Goal: Task Accomplishment & Management: Manage account settings

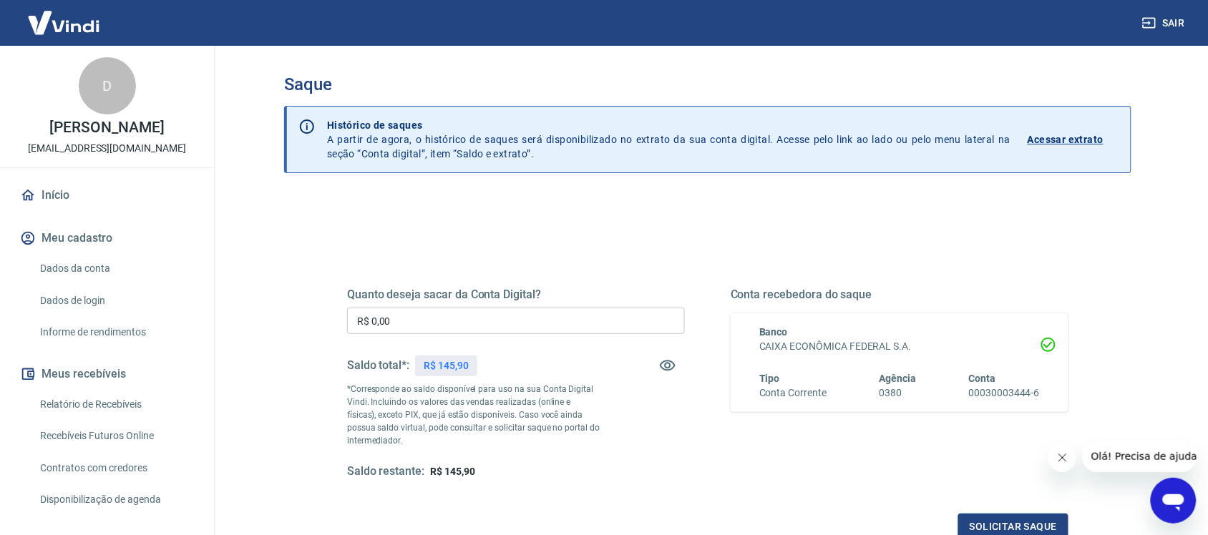
scroll to position [210, 0]
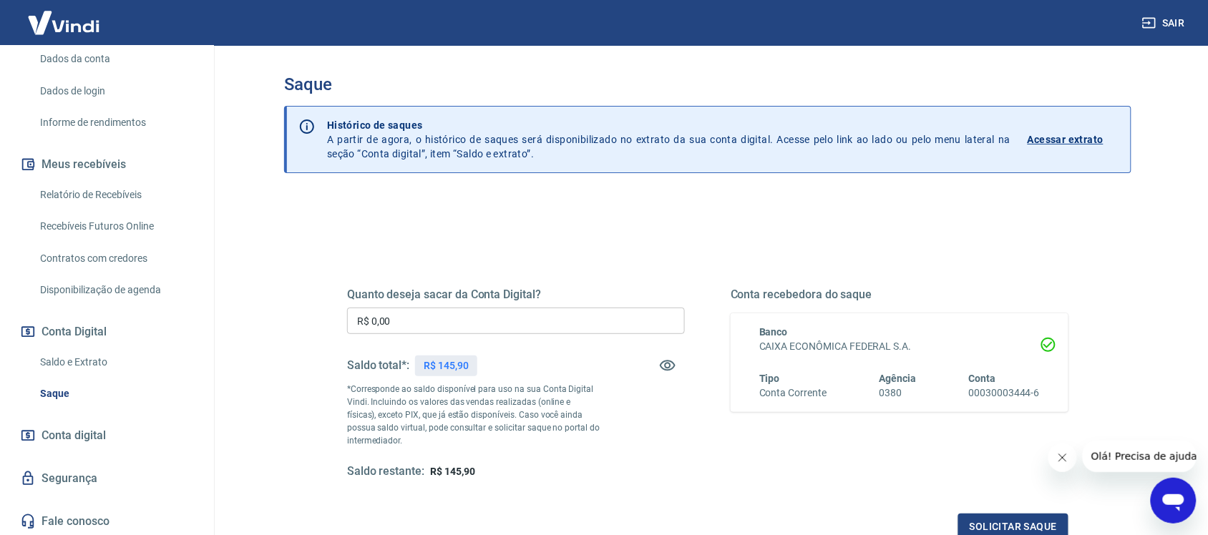
click at [109, 192] on link "Relatório de Recebíveis" at bounding box center [115, 194] width 162 height 29
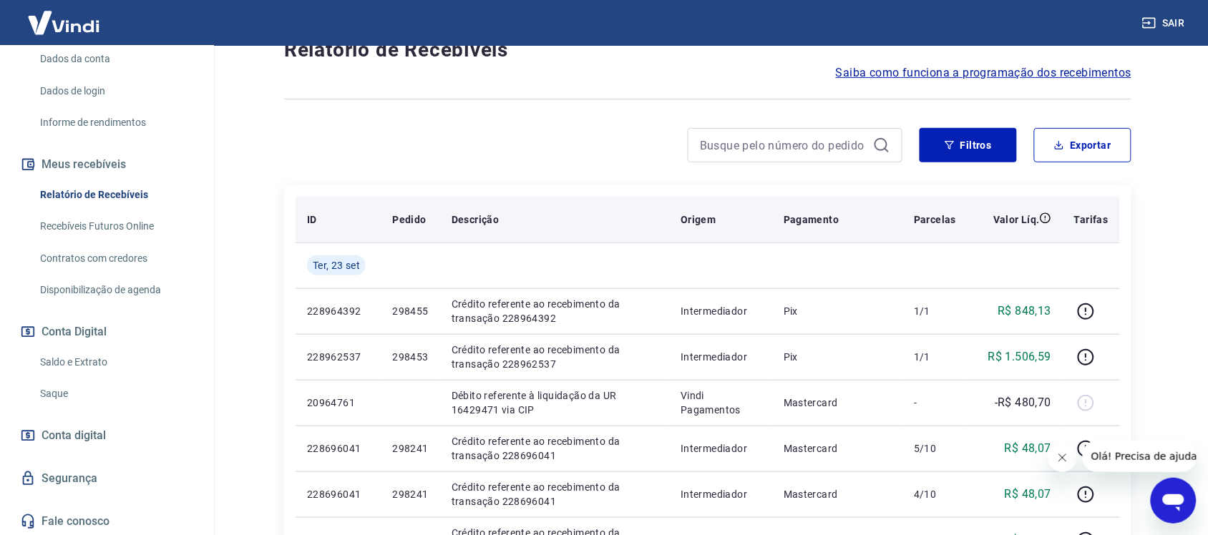
scroll to position [89, 0]
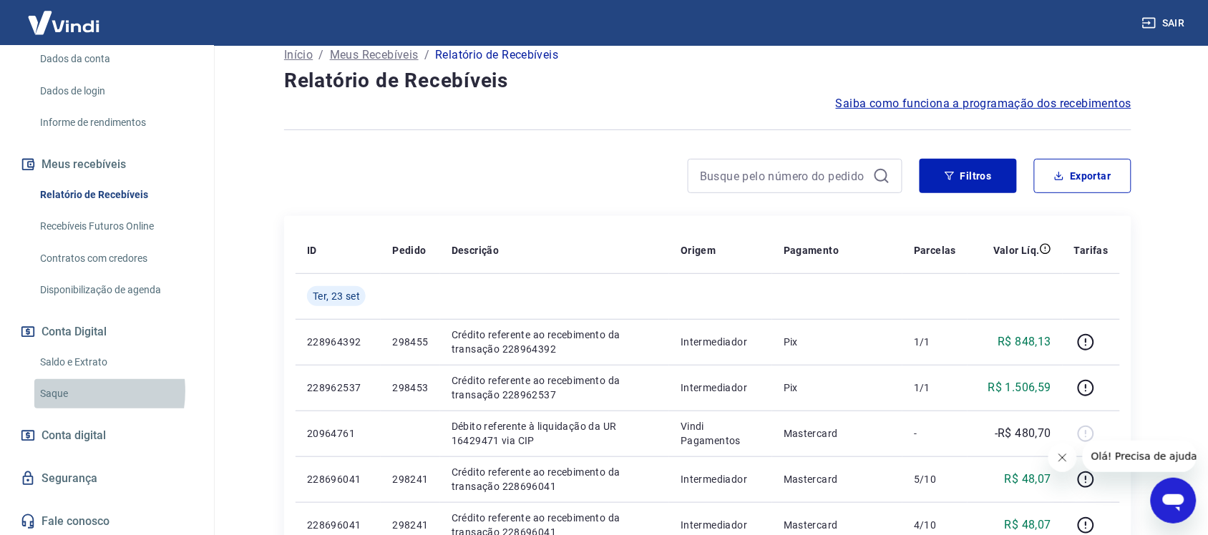
click at [66, 391] on link "Saque" at bounding box center [115, 393] width 162 height 29
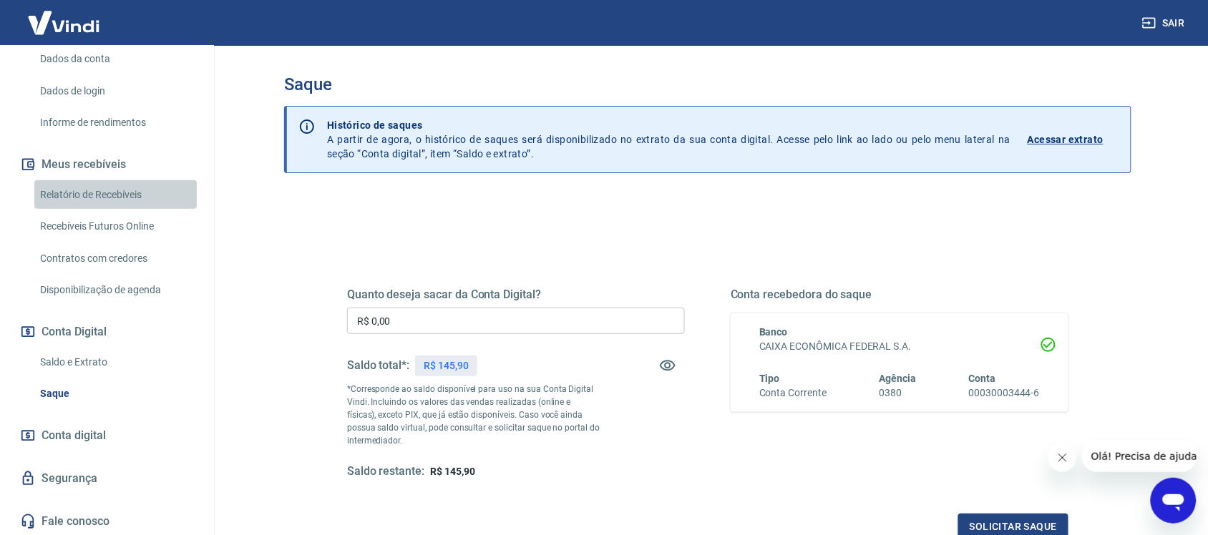
click at [127, 193] on link "Relatório de Recebíveis" at bounding box center [115, 194] width 162 height 29
